Goal: Task Accomplishment & Management: Complete application form

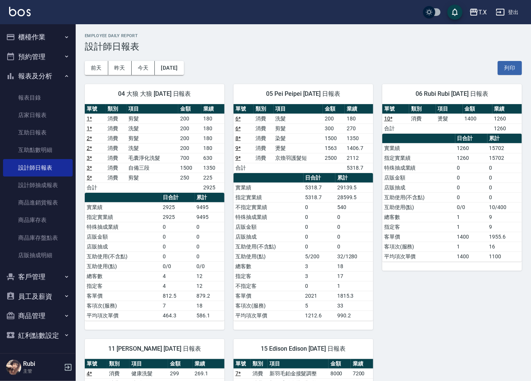
click at [51, 46] on button "櫃檯作業" at bounding box center [38, 37] width 70 height 20
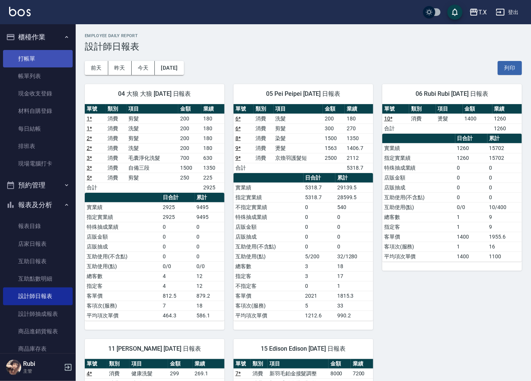
click at [45, 60] on link "打帳單" at bounding box center [38, 58] width 70 height 17
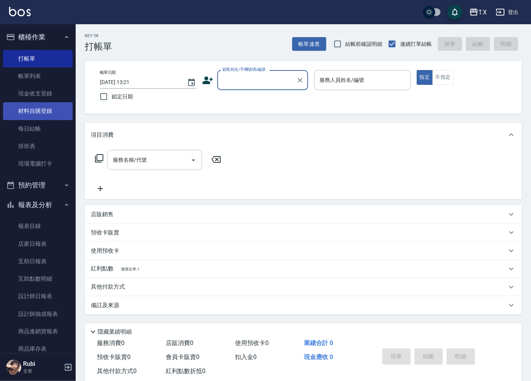
click at [38, 118] on link "材料自購登錄" at bounding box center [38, 110] width 70 height 17
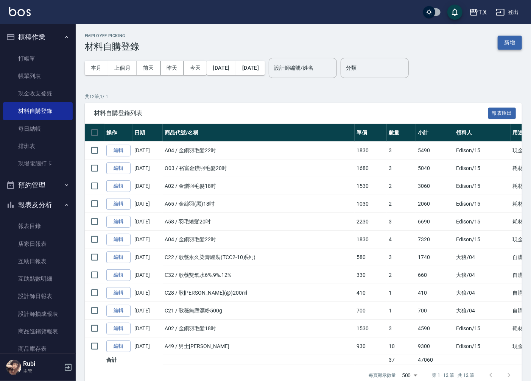
click at [504, 43] on button "新增" at bounding box center [510, 43] width 24 height 14
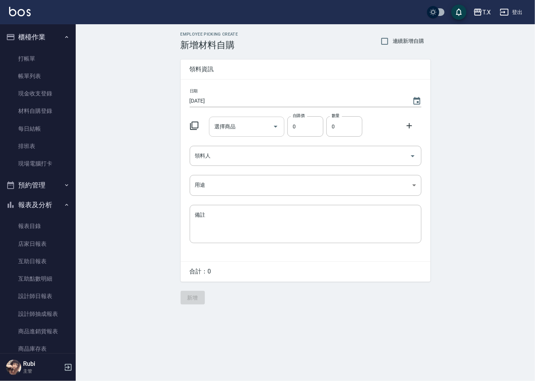
click at [227, 128] on div "選擇商品 選擇商品" at bounding box center [246, 127] width 75 height 20
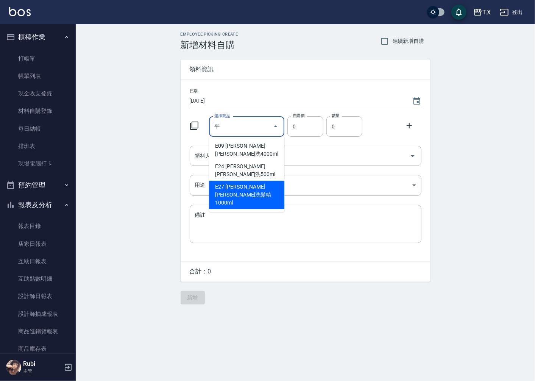
type input "[PERSON_NAME][PERSON_NAME]洗髮精1000ml"
type input "400"
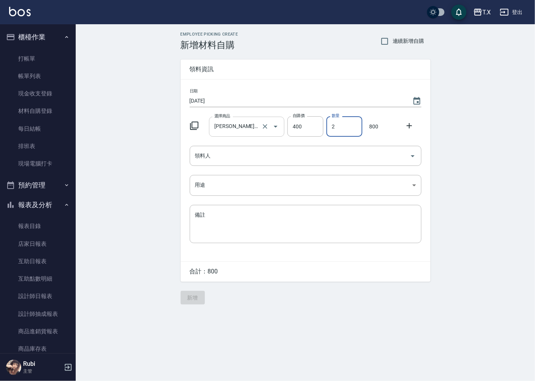
type input "2"
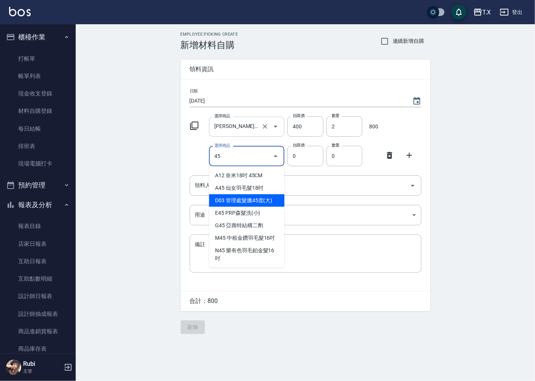
type input "管理處髮臘45度(大)"
type input "110"
type input "1"
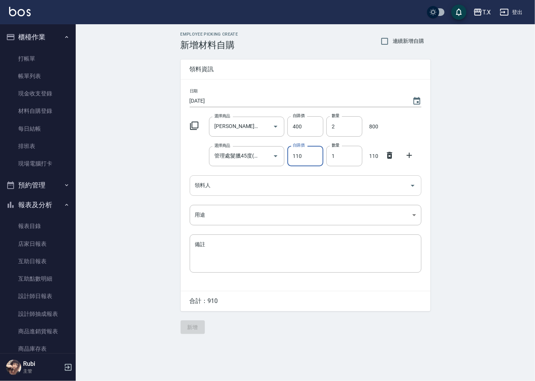
click at [229, 182] on input "領料人" at bounding box center [299, 185] width 213 height 13
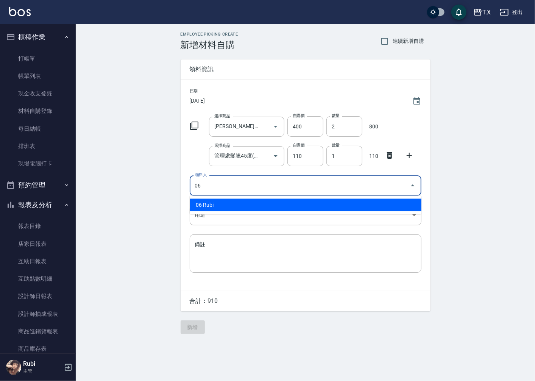
type input "06 Rubi"
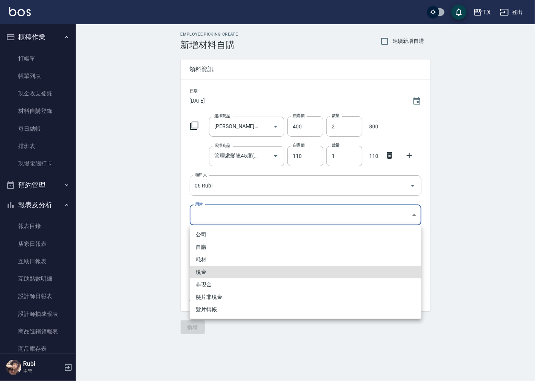
type input "現金"
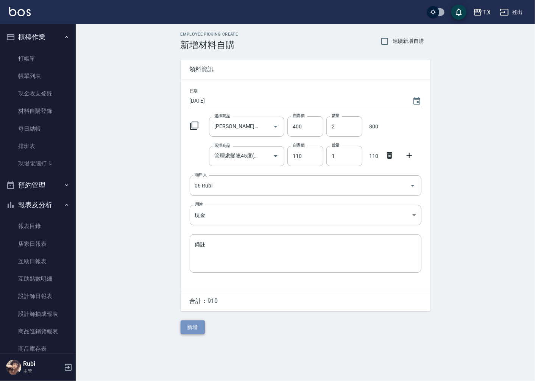
click at [195, 324] on button "新增" at bounding box center [192, 327] width 24 height 14
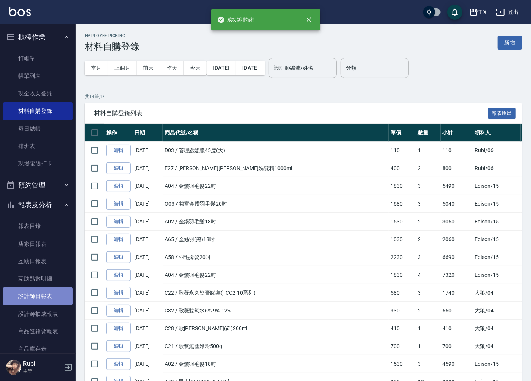
click at [43, 290] on link "設計師日報表" at bounding box center [38, 295] width 70 height 17
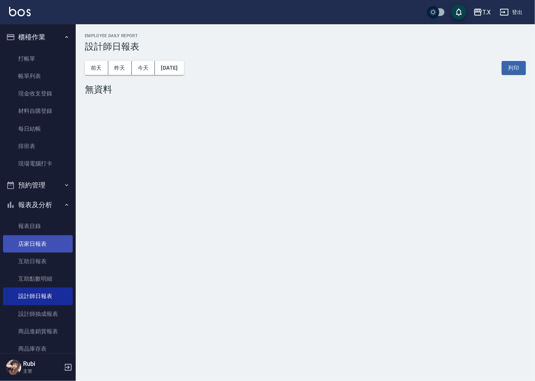
click at [31, 243] on link "店家日報表" at bounding box center [38, 243] width 70 height 17
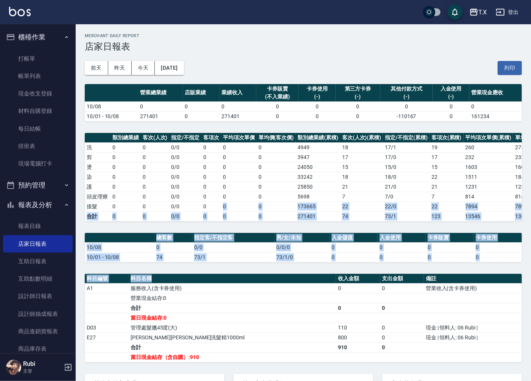
drag, startPoint x: 209, startPoint y: 205, endPoint x: 254, endPoint y: 300, distance: 105.1
click at [253, 299] on div "T.X [DATE] 店家日報表 列印時間： [DATE][PHONE_NUMBER]:23 Merchant Daily Report 店家日報表 [DAT…" at bounding box center [303, 252] width 455 height 456
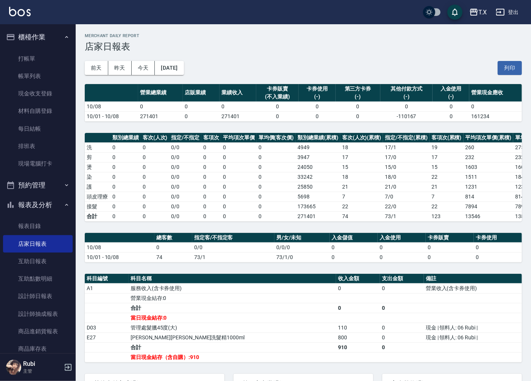
click at [255, 309] on td "合計" at bounding box center [232, 308] width 207 height 10
